Goal: Information Seeking & Learning: Understand process/instructions

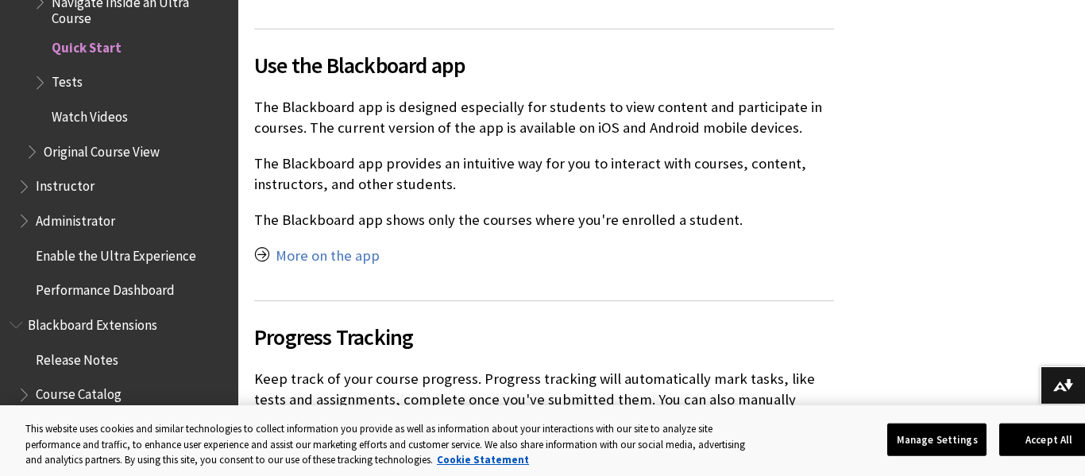
scroll to position [5750, 0]
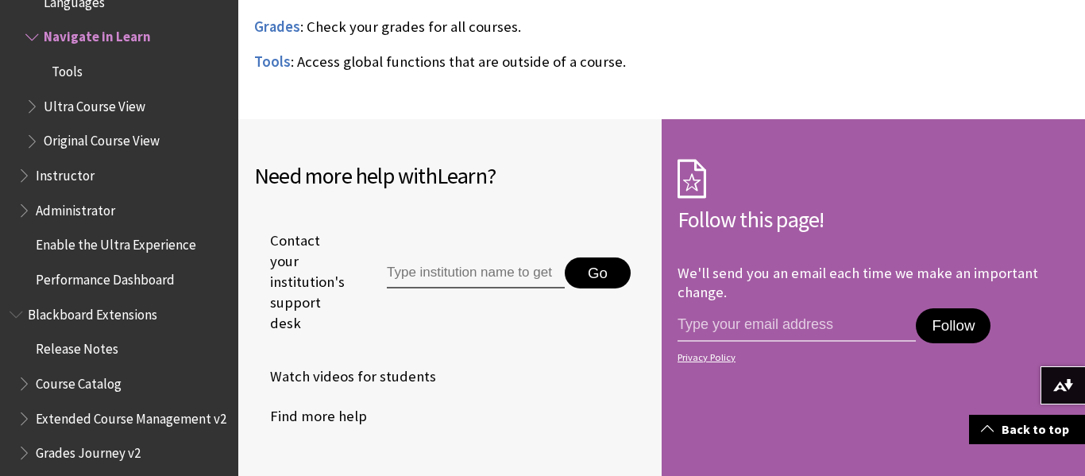
scroll to position [1557, 0]
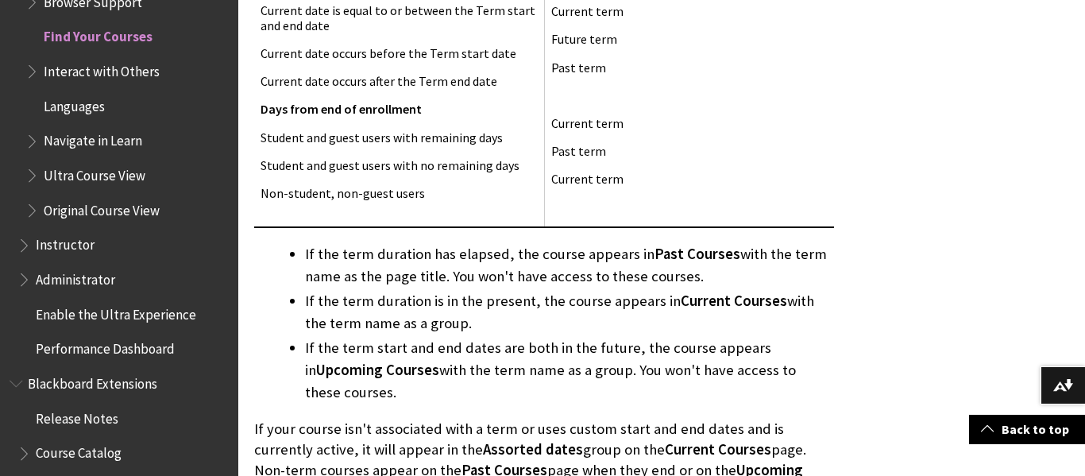
scroll to position [2265, 0]
